Goal: Find specific page/section: Find specific page/section

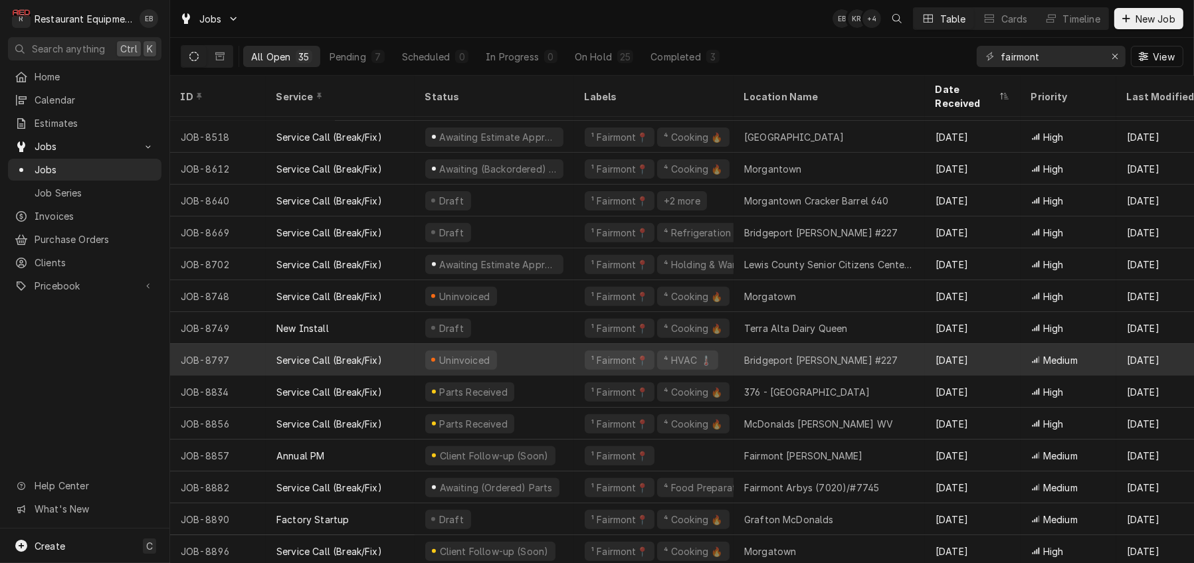
scroll to position [678, 0]
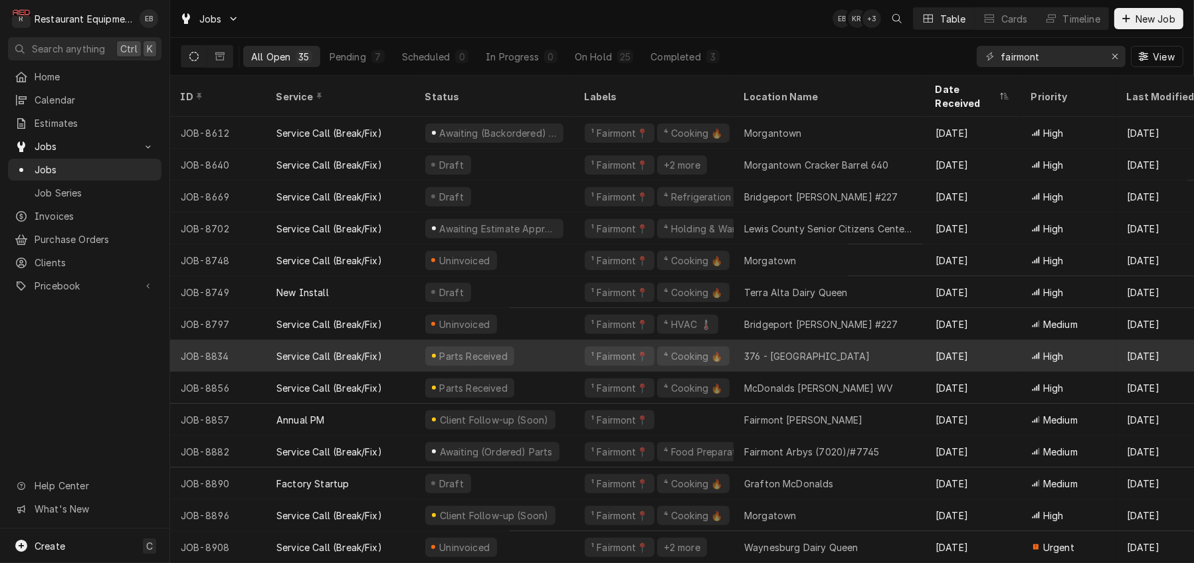
click at [757, 351] on div "376 - Fairmont" at bounding box center [807, 356] width 126 height 14
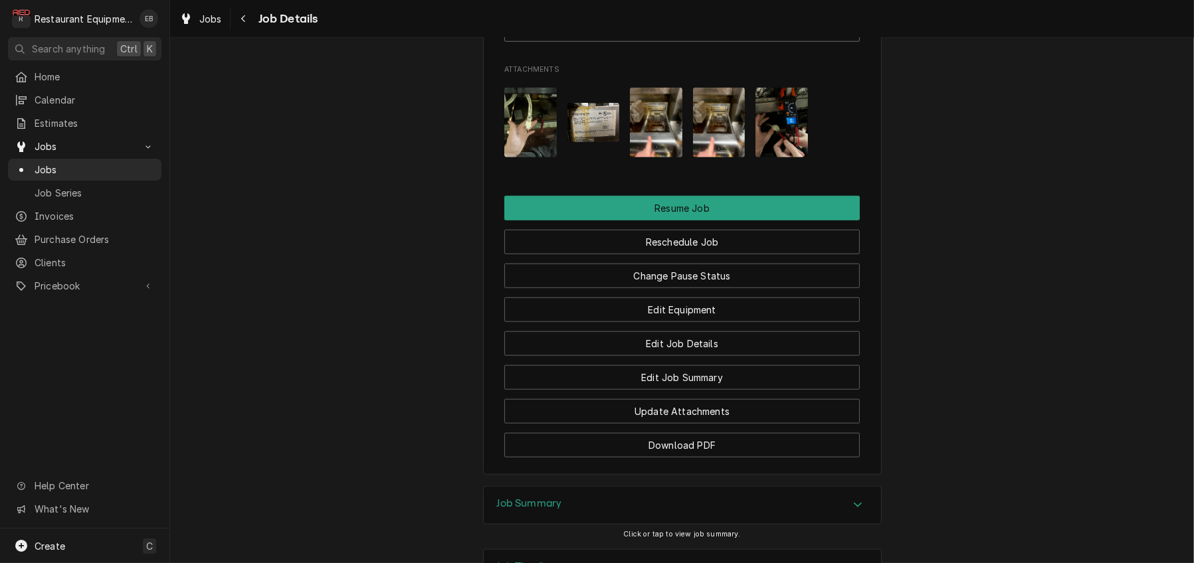
scroll to position [1594, 0]
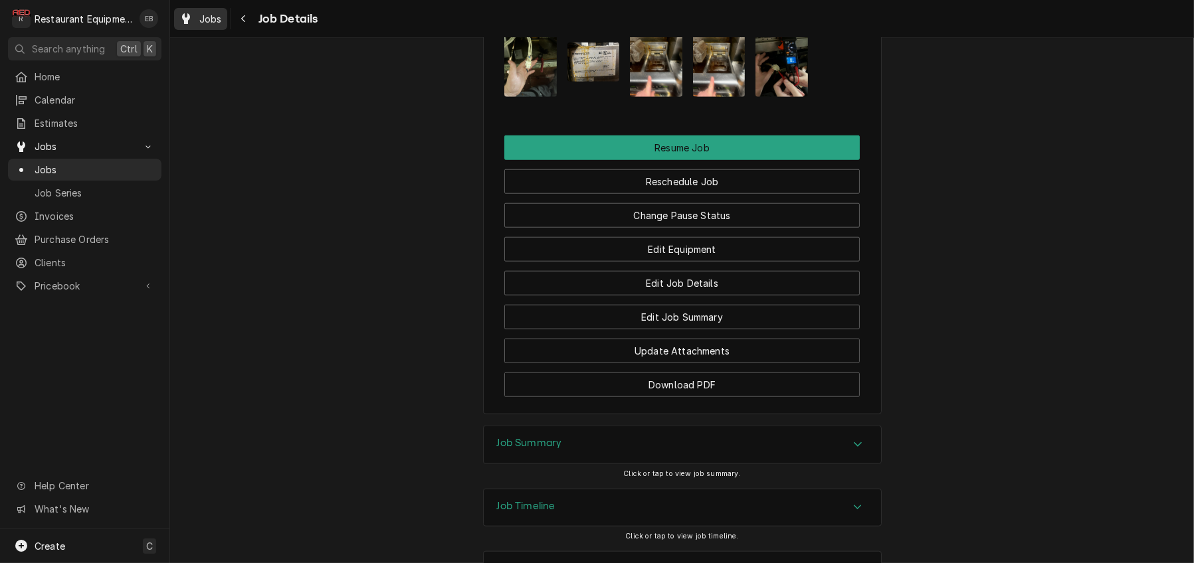
click at [220, 18] on span "Jobs" at bounding box center [210, 19] width 23 height 14
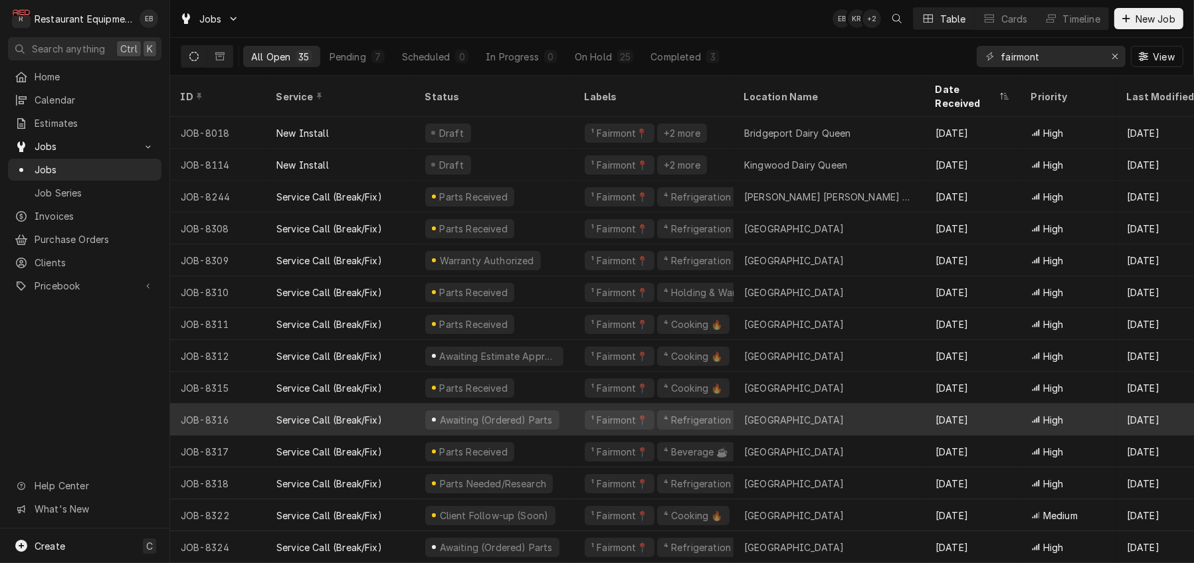
click at [574, 417] on div "Awaiting (Ordered) Parts" at bounding box center [494, 420] width 159 height 32
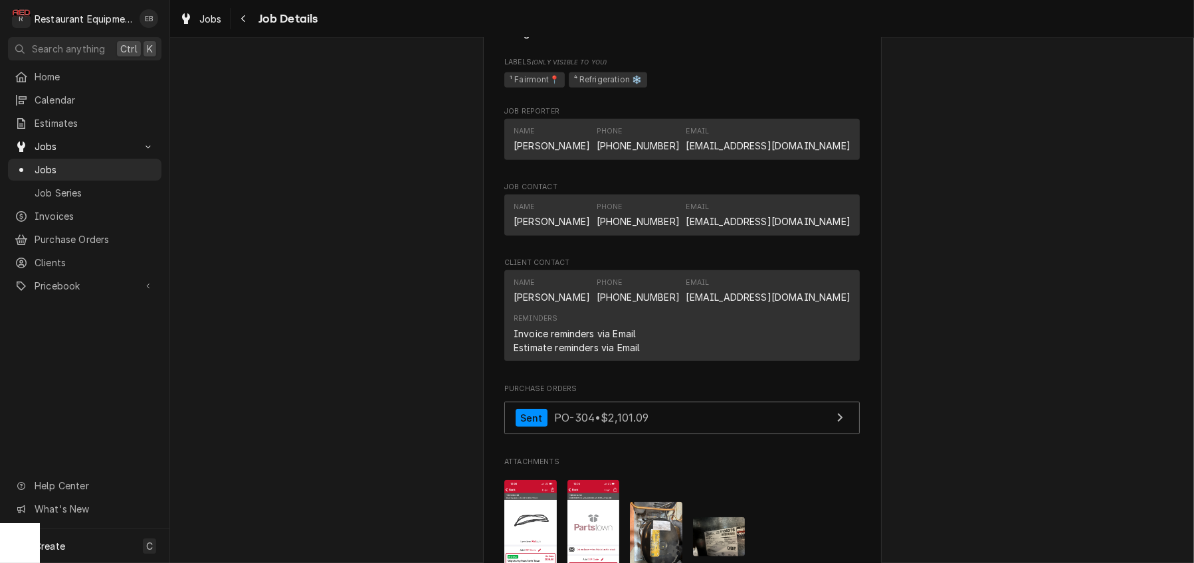
scroll to position [1240, 0]
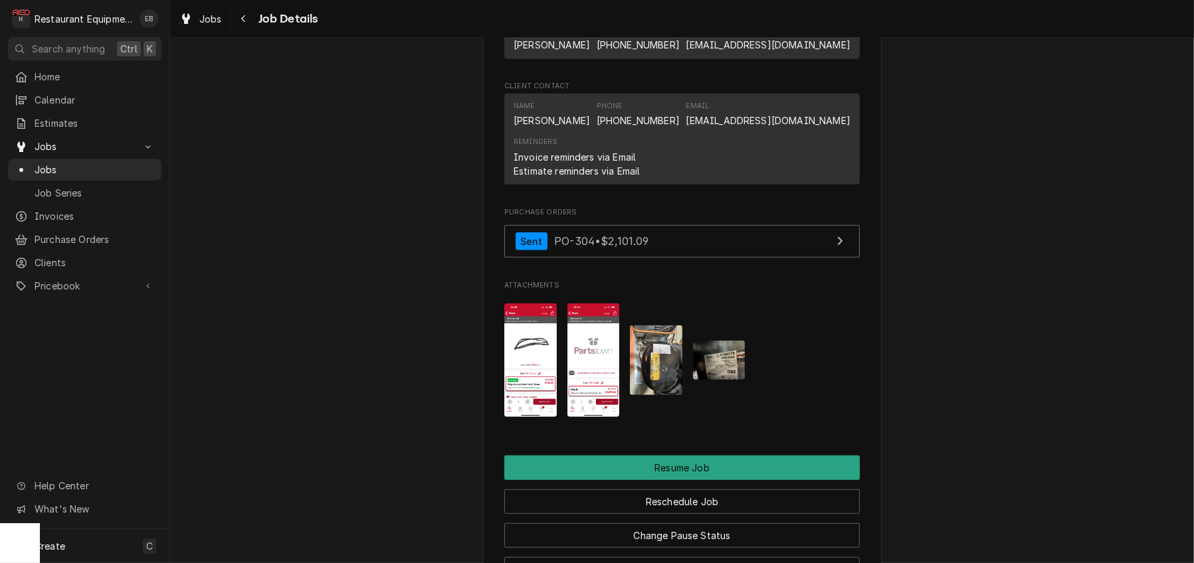
drag, startPoint x: 576, startPoint y: 413, endPoint x: 484, endPoint y: 419, distance: 91.8
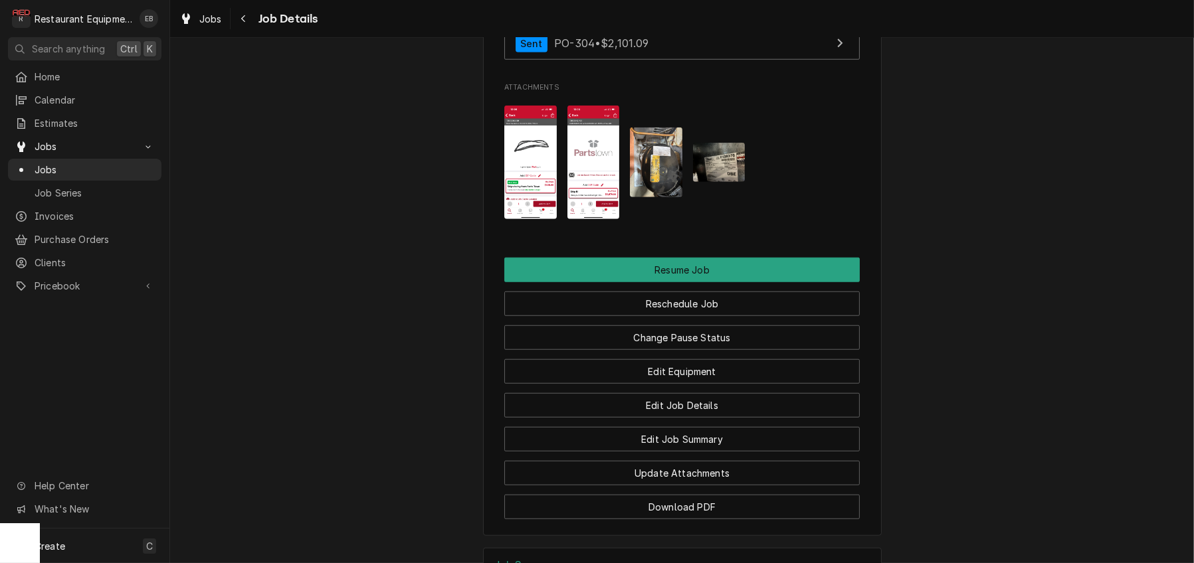
scroll to position [1462, 0]
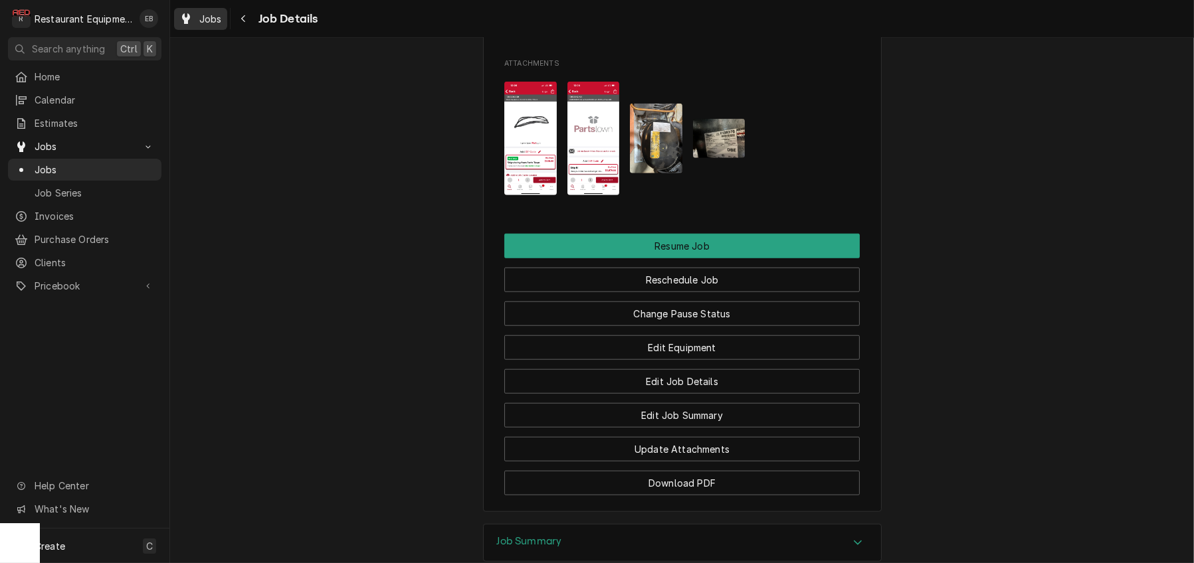
click at [218, 11] on div "Jobs" at bounding box center [201, 19] width 48 height 17
